Goal: Find specific page/section: Find specific page/section

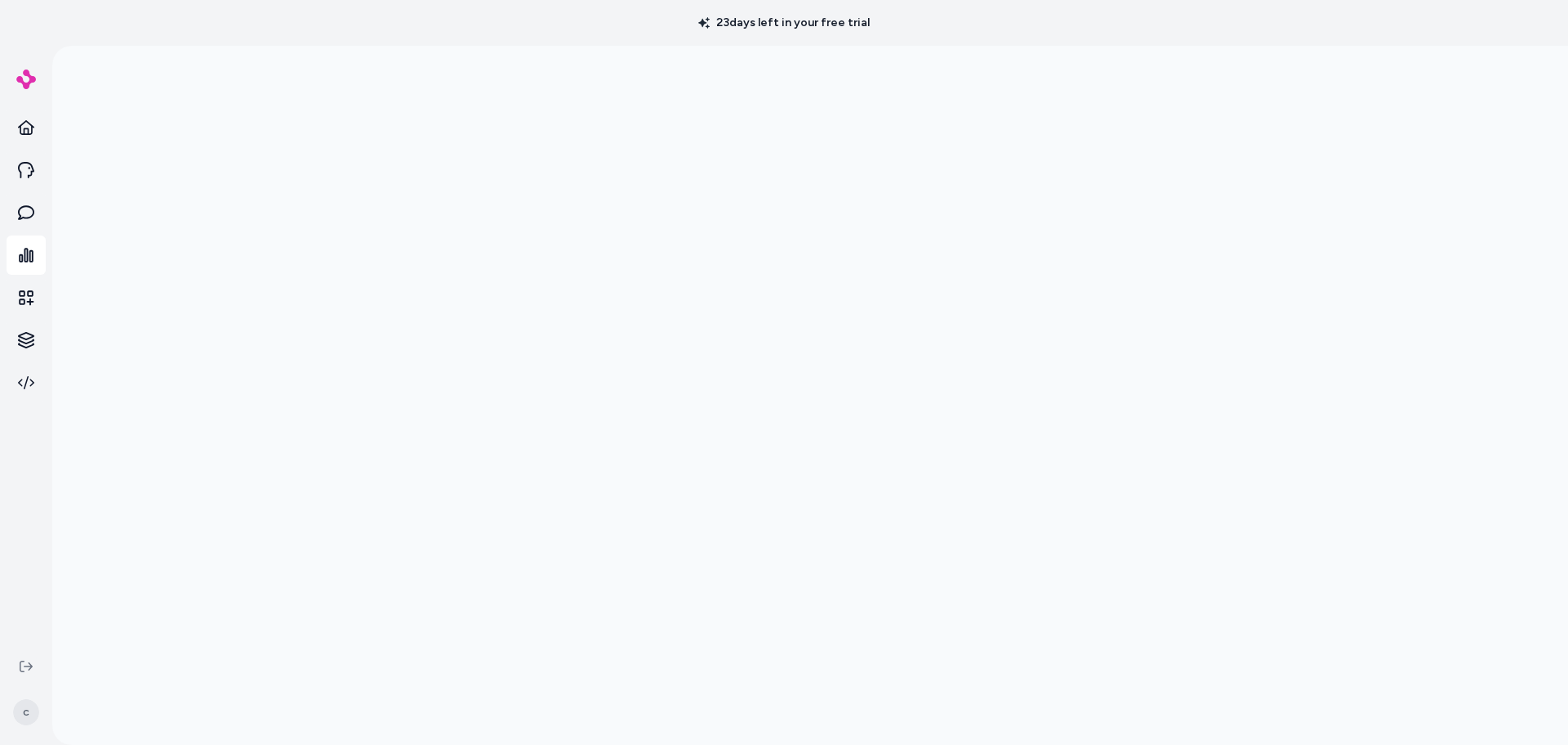
click at [1408, 573] on div at bounding box center [810, 418] width 1516 height 745
drag, startPoint x: 1425, startPoint y: 175, endPoint x: 1446, endPoint y: 108, distance: 70.2
click at [1426, 175] on div at bounding box center [810, 418] width 1516 height 745
click at [1407, 345] on div at bounding box center [810, 418] width 1516 height 745
drag, startPoint x: 1357, startPoint y: 367, endPoint x: 1363, endPoint y: 355, distance: 13.4
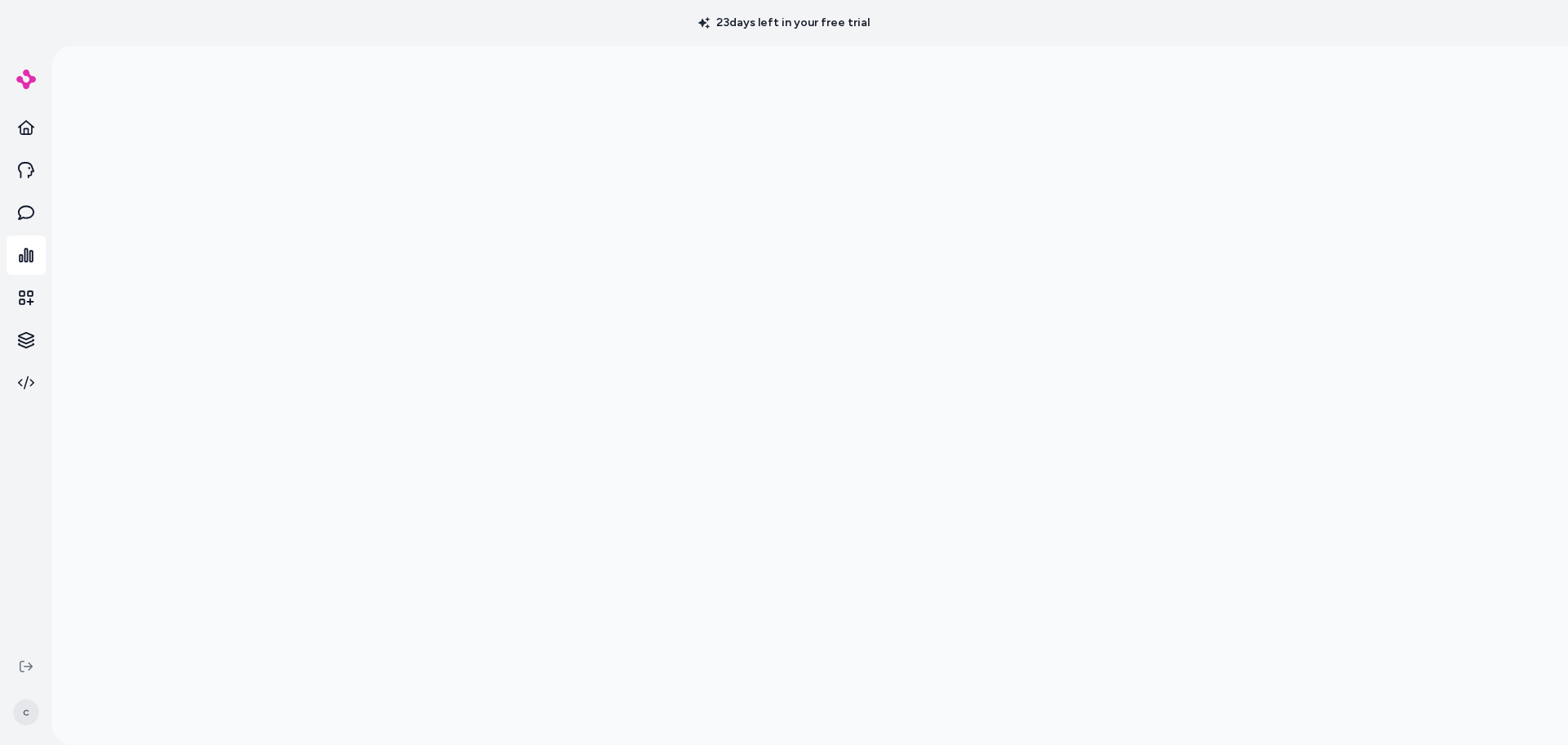
click at [1358, 367] on div at bounding box center [810, 418] width 1516 height 745
drag, startPoint x: 1503, startPoint y: 288, endPoint x: 1481, endPoint y: 288, distance: 22.0
click at [1496, 288] on div at bounding box center [810, 418] width 1516 height 745
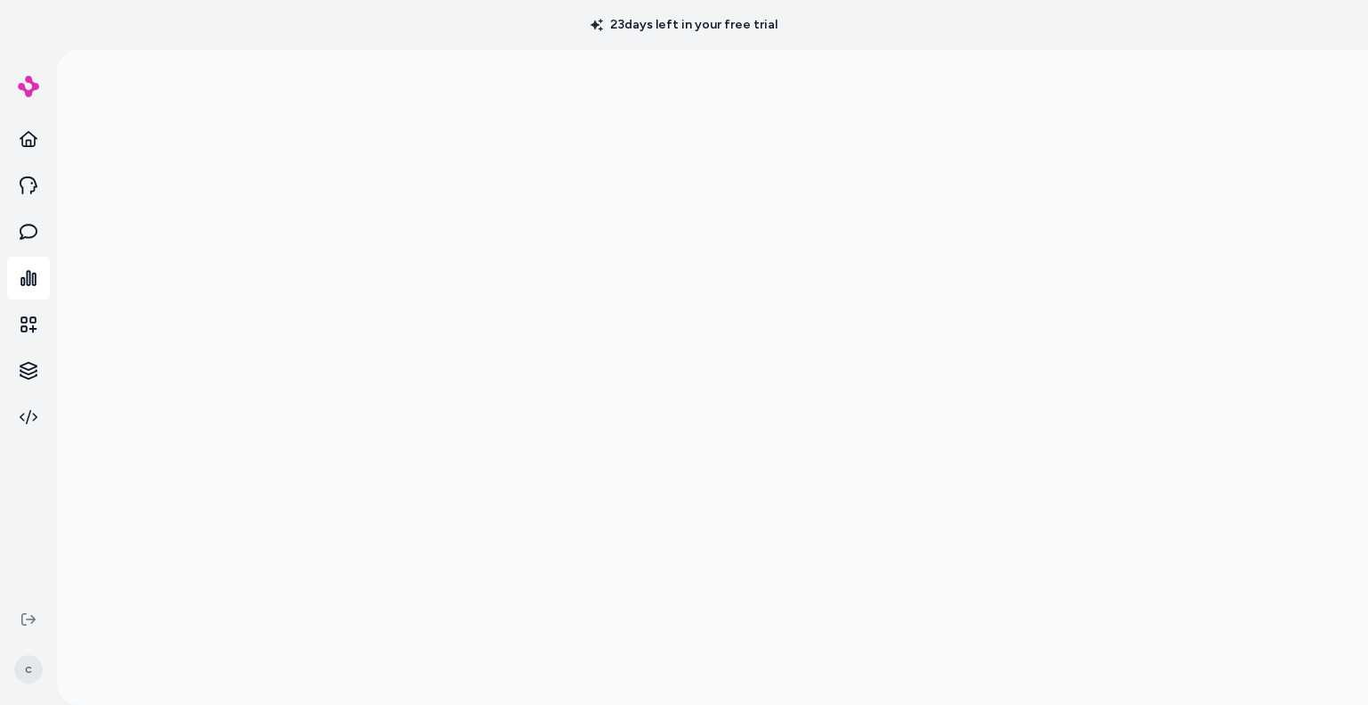
click at [96, 136] on div at bounding box center [712, 402] width 1311 height 705
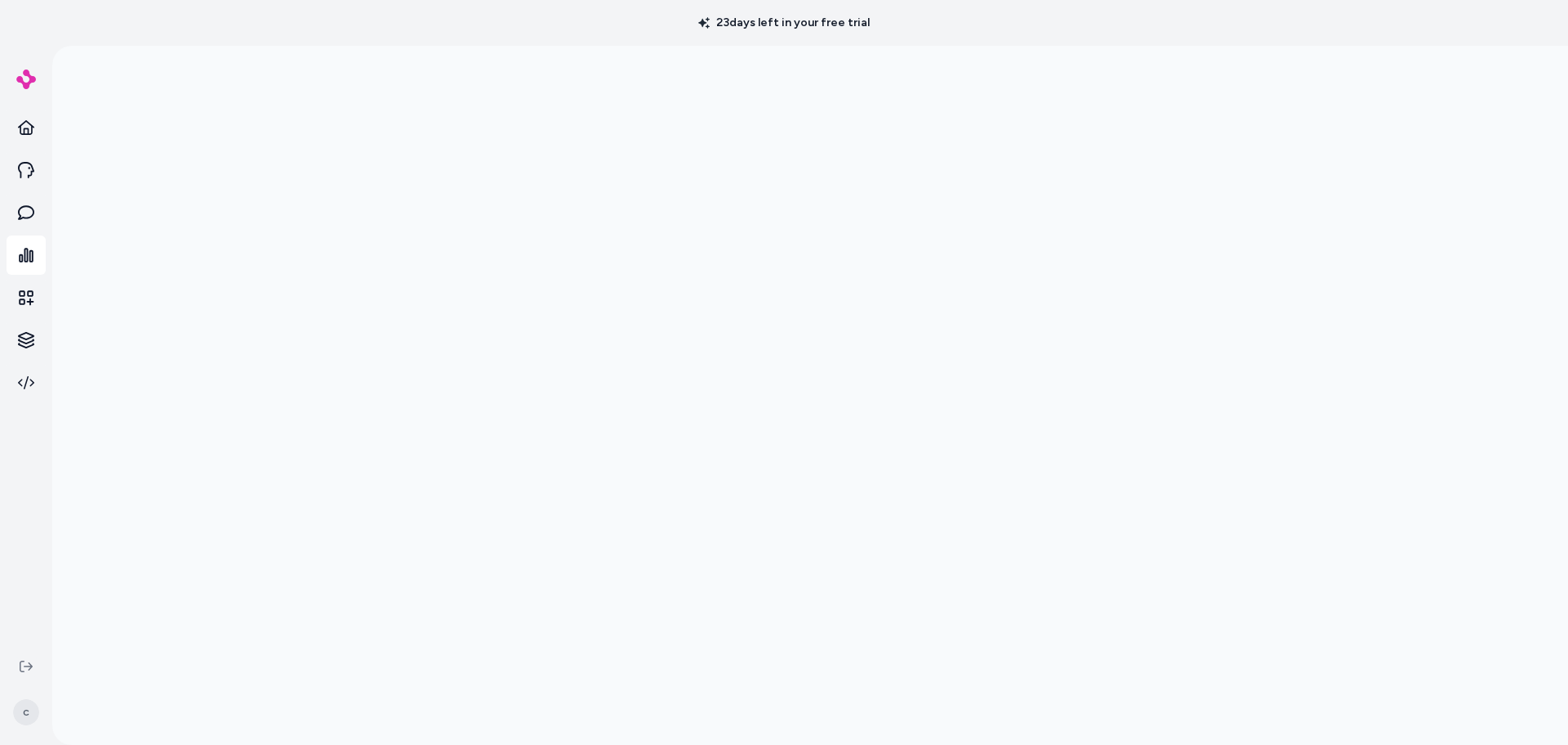
drag, startPoint x: 1375, startPoint y: 206, endPoint x: 1360, endPoint y: 217, distance: 18.6
click at [1367, 213] on div at bounding box center [810, 418] width 1516 height 745
drag, startPoint x: 1438, startPoint y: 432, endPoint x: 1392, endPoint y: 430, distance: 46.0
click at [1436, 431] on div at bounding box center [810, 418] width 1516 height 745
click at [129, 167] on div at bounding box center [810, 418] width 1516 height 745
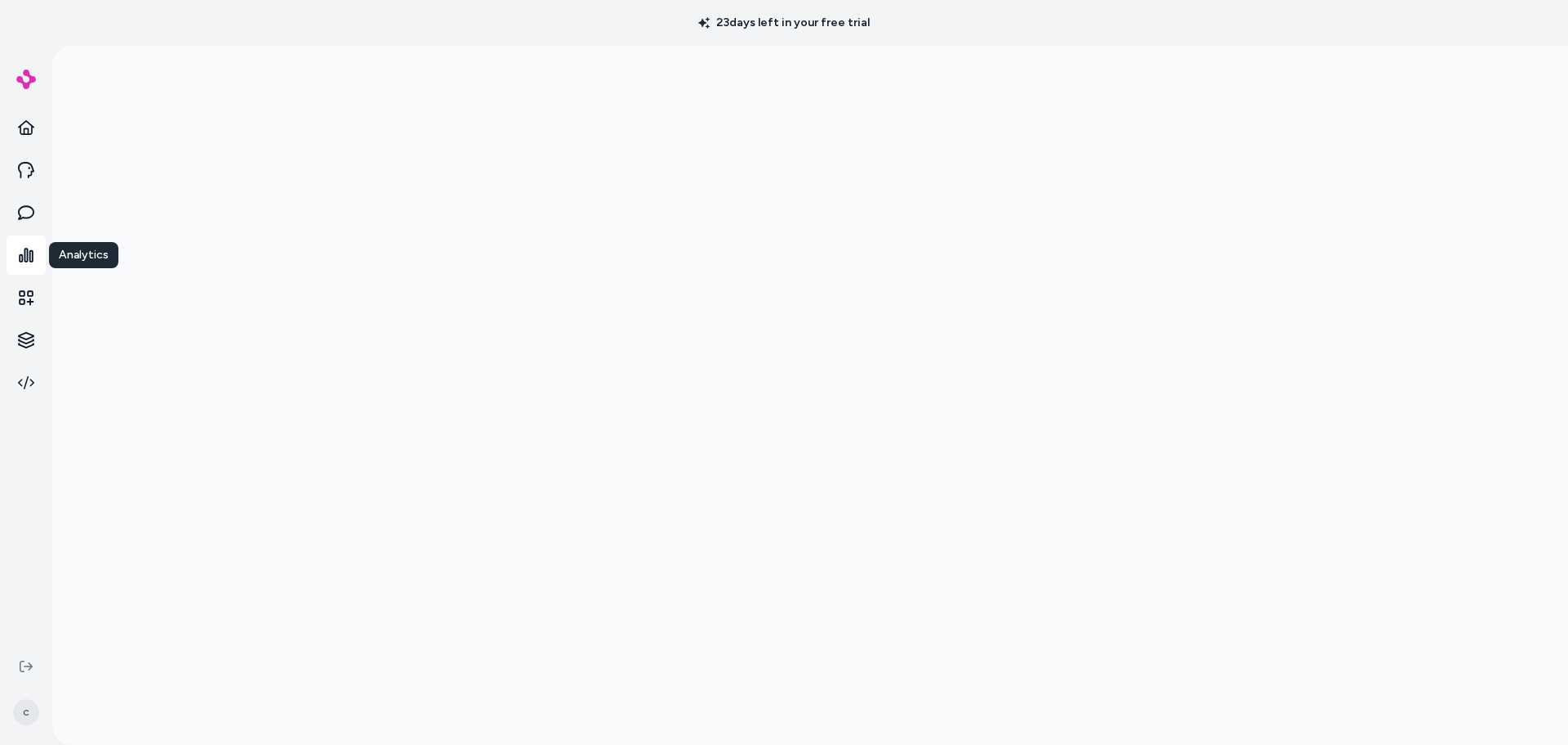
click at [28, 256] on icon at bounding box center [27, 255] width 17 height 17
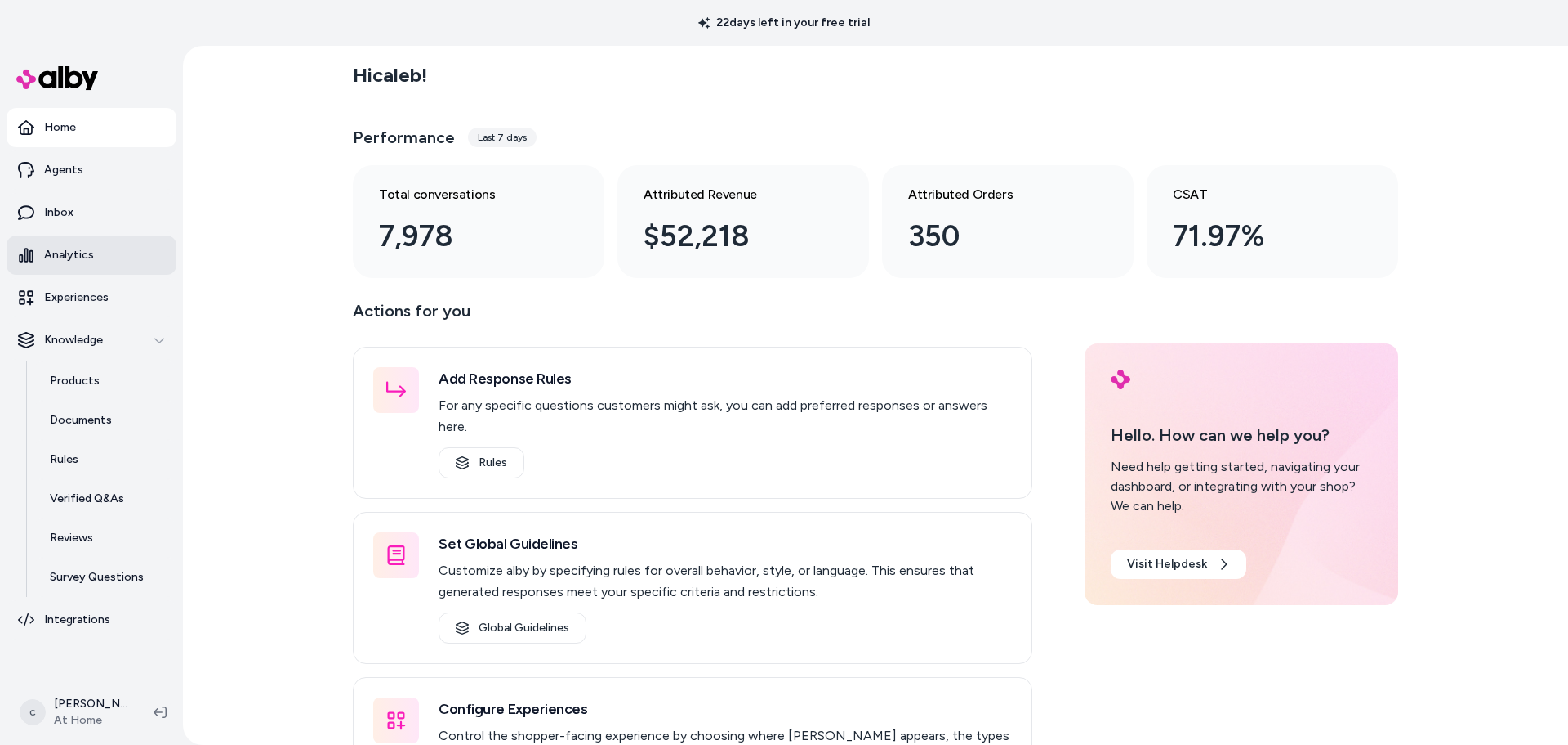
click at [77, 270] on link "Analytics" at bounding box center [91, 255] width 170 height 39
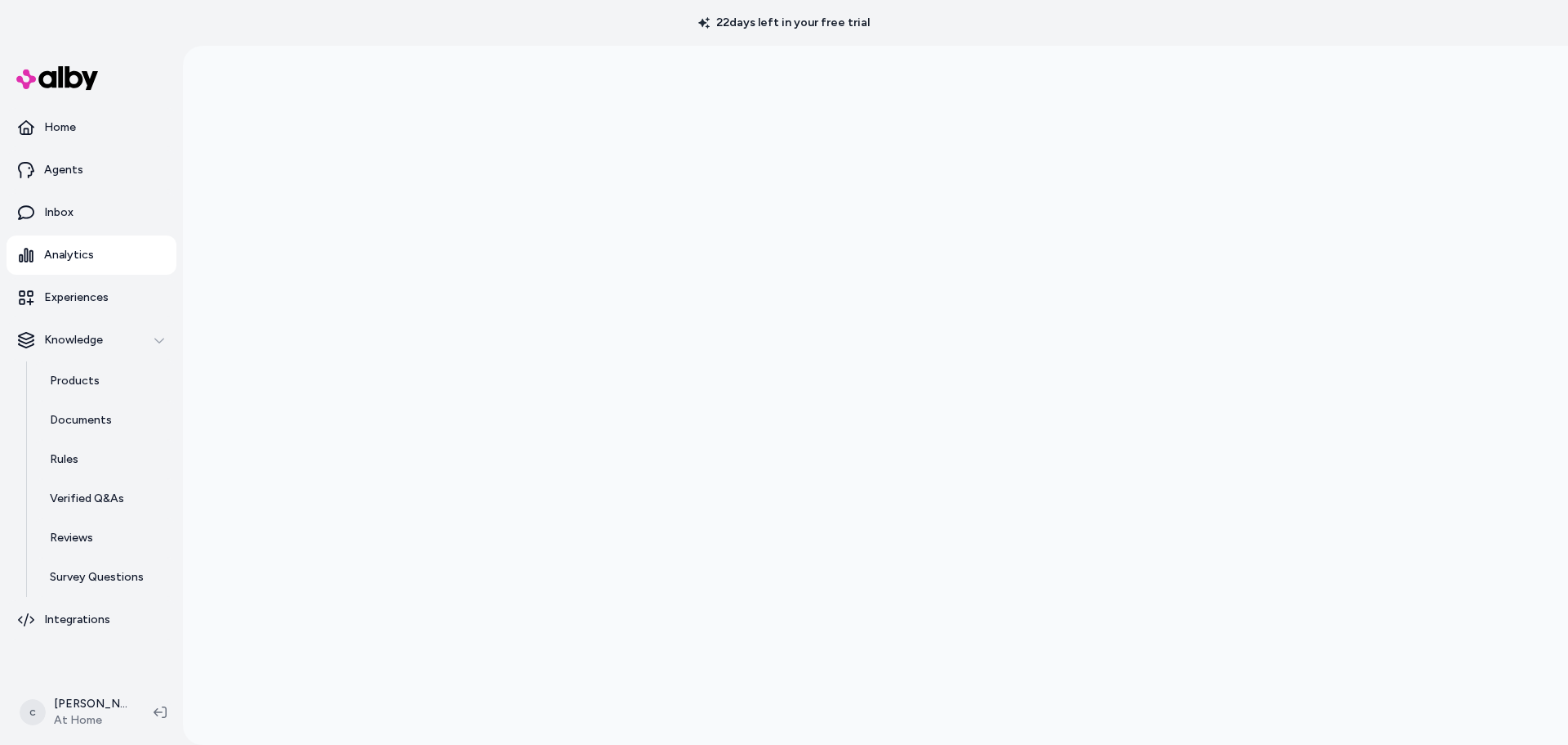
click at [106, 256] on link "Analytics" at bounding box center [91, 255] width 170 height 39
click at [208, 484] on div at bounding box center [876, 418] width 1386 height 745
drag, startPoint x: 68, startPoint y: 338, endPoint x: 245, endPoint y: 244, distance: 200.4
click at [248, 237] on div at bounding box center [876, 418] width 1386 height 745
click at [302, 400] on div at bounding box center [876, 418] width 1386 height 745
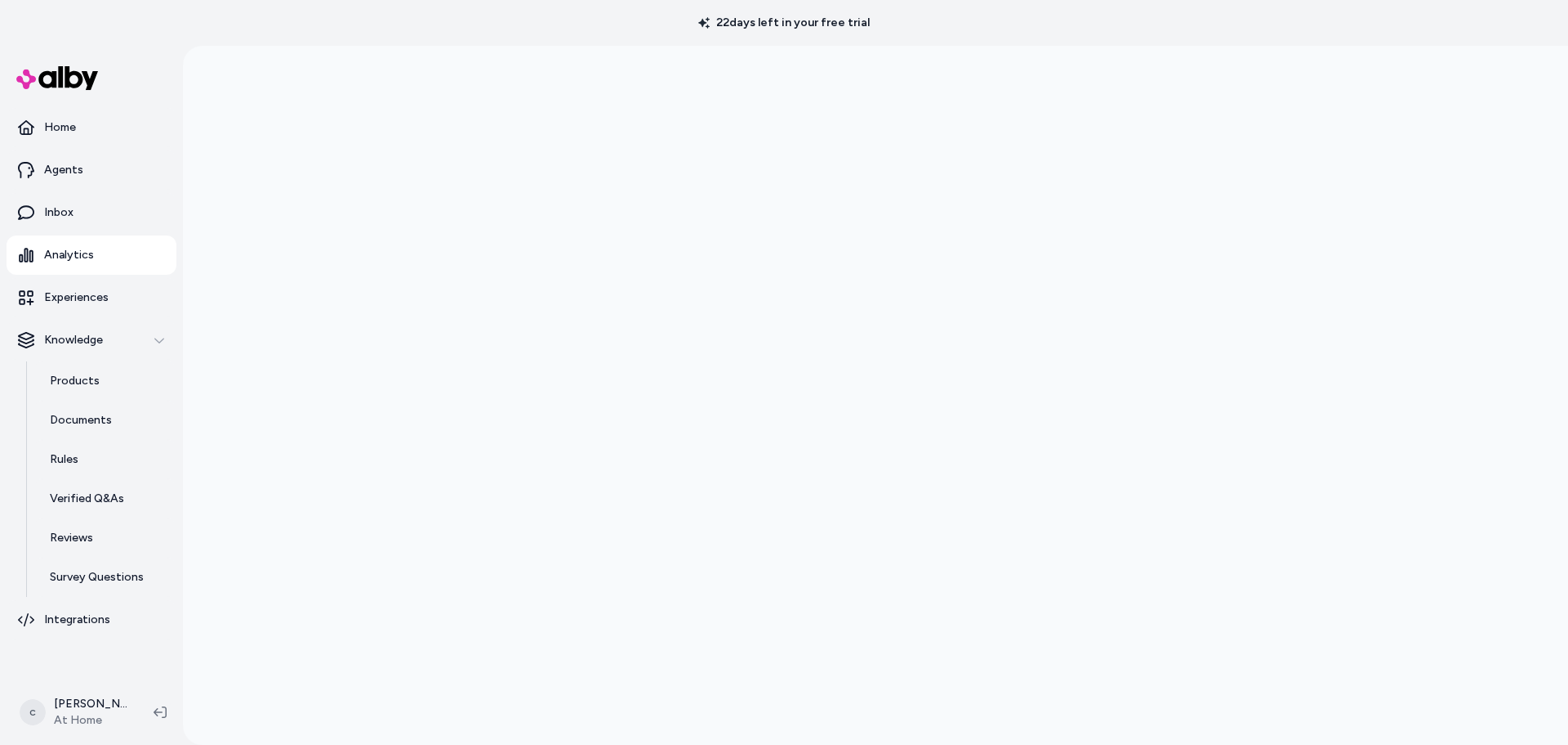
click at [323, 450] on div at bounding box center [876, 418] width 1386 height 745
drag, startPoint x: 1480, startPoint y: 470, endPoint x: 1397, endPoint y: 346, distance: 149.2
click at [1474, 457] on div at bounding box center [876, 418] width 1386 height 745
click at [1430, 326] on div at bounding box center [876, 418] width 1386 height 745
